Goal: Transaction & Acquisition: Purchase product/service

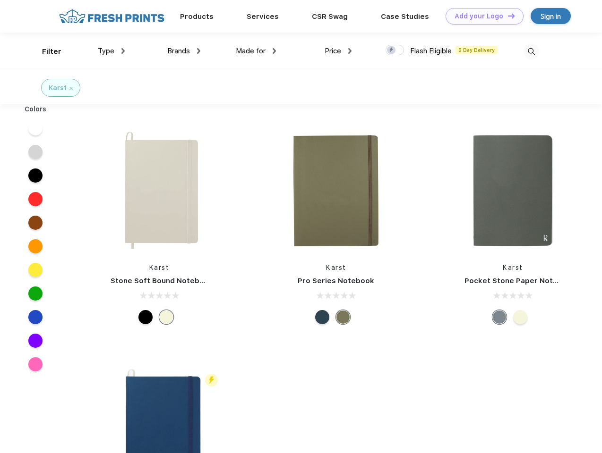
click at [481, 16] on link "Add your Logo Design Tool" at bounding box center [484, 16] width 78 height 17
click at [0, 0] on div "Design Tool" at bounding box center [0, 0] width 0 height 0
click at [507, 16] on link "Add your Logo Design Tool" at bounding box center [484, 16] width 78 height 17
click at [45, 51] on div "Filter" at bounding box center [51, 51] width 19 height 11
click at [111, 51] on span "Type" at bounding box center [106, 51] width 17 height 9
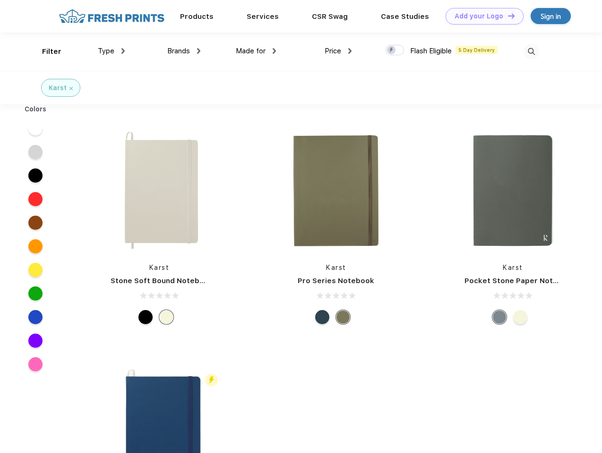
click at [184, 51] on span "Brands" at bounding box center [178, 51] width 23 height 9
click at [256, 51] on span "Made for" at bounding box center [251, 51] width 30 height 9
click at [338, 51] on span "Price" at bounding box center [332, 51] width 17 height 9
click at [395, 51] on div at bounding box center [394, 50] width 18 height 10
click at [391, 51] on input "checkbox" at bounding box center [388, 47] width 6 height 6
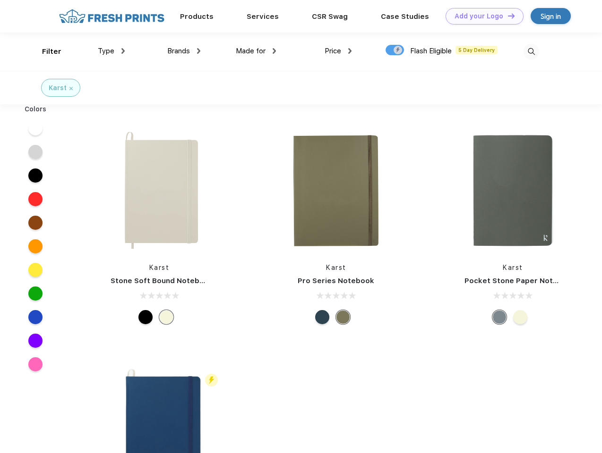
click at [531, 51] on img at bounding box center [531, 52] width 16 height 16
